Goal: Task Accomplishment & Management: Complete application form

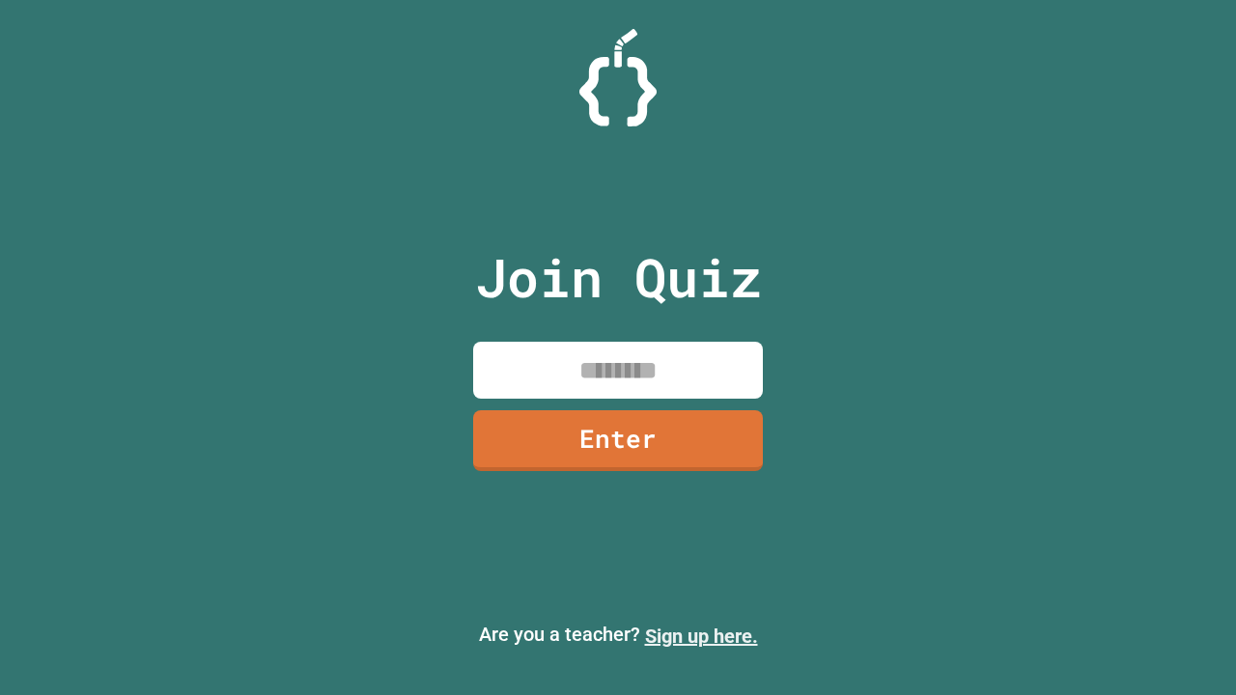
click at [701, 636] on link "Sign up here." at bounding box center [701, 636] width 113 height 23
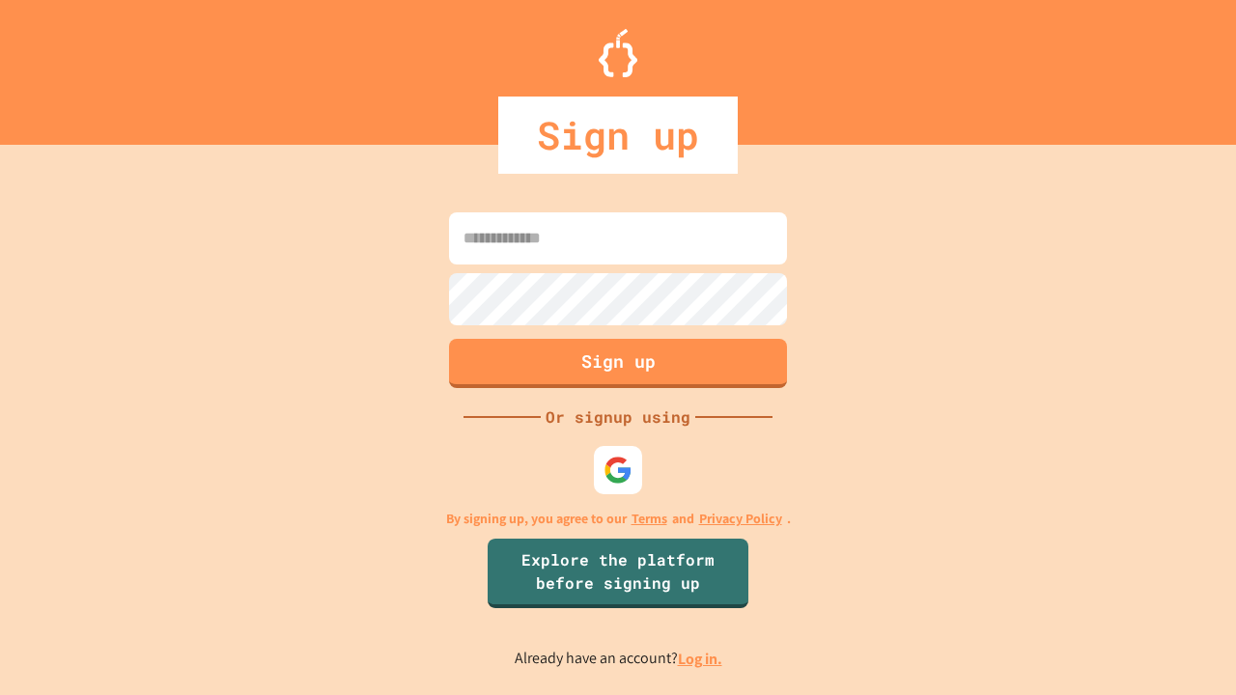
click at [701, 659] on link "Log in." at bounding box center [700, 659] width 44 height 20
